Goal: Transaction & Acquisition: Purchase product/service

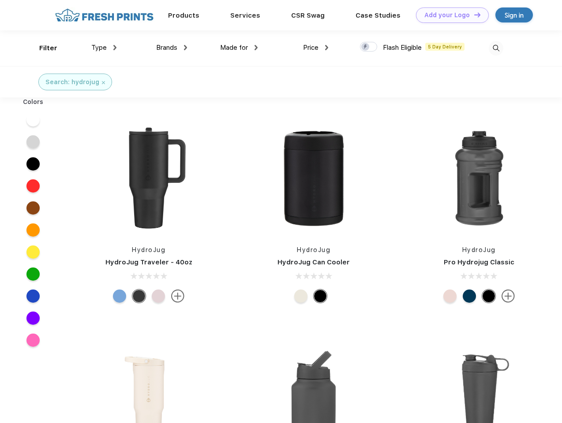
click at [449, 15] on link "Add your Logo Design Tool" at bounding box center [452, 14] width 73 height 15
click at [0, 0] on div "Design Tool" at bounding box center [0, 0] width 0 height 0
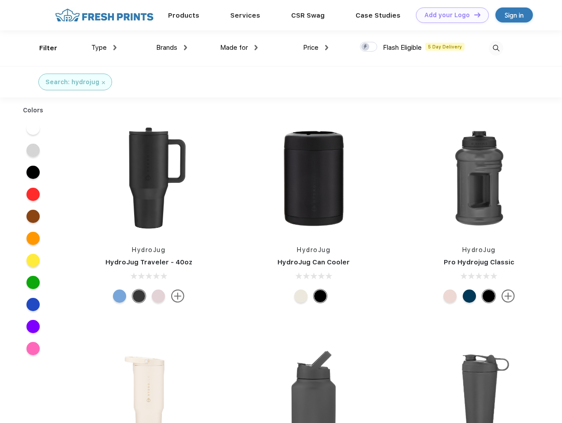
click at [473, 15] on link "Add your Logo Design Tool" at bounding box center [452, 14] width 73 height 15
click at [42, 48] on div "Filter" at bounding box center [48, 48] width 18 height 10
click at [104, 48] on span "Type" at bounding box center [98, 48] width 15 height 8
click at [171, 48] on span "Brands" at bounding box center [166, 48] width 21 height 8
click at [239, 48] on span "Made for" at bounding box center [234, 48] width 28 height 8
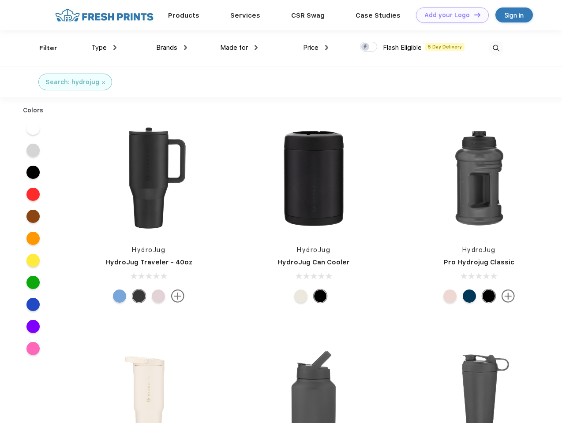
click at [316, 48] on span "Price" at bounding box center [310, 48] width 15 height 8
click at [369, 47] on div at bounding box center [368, 47] width 17 height 10
click at [365, 47] on input "checkbox" at bounding box center [363, 44] width 6 height 6
click at [495, 48] on img at bounding box center [495, 48] width 15 height 15
